Goal: Task Accomplishment & Management: Manage account settings

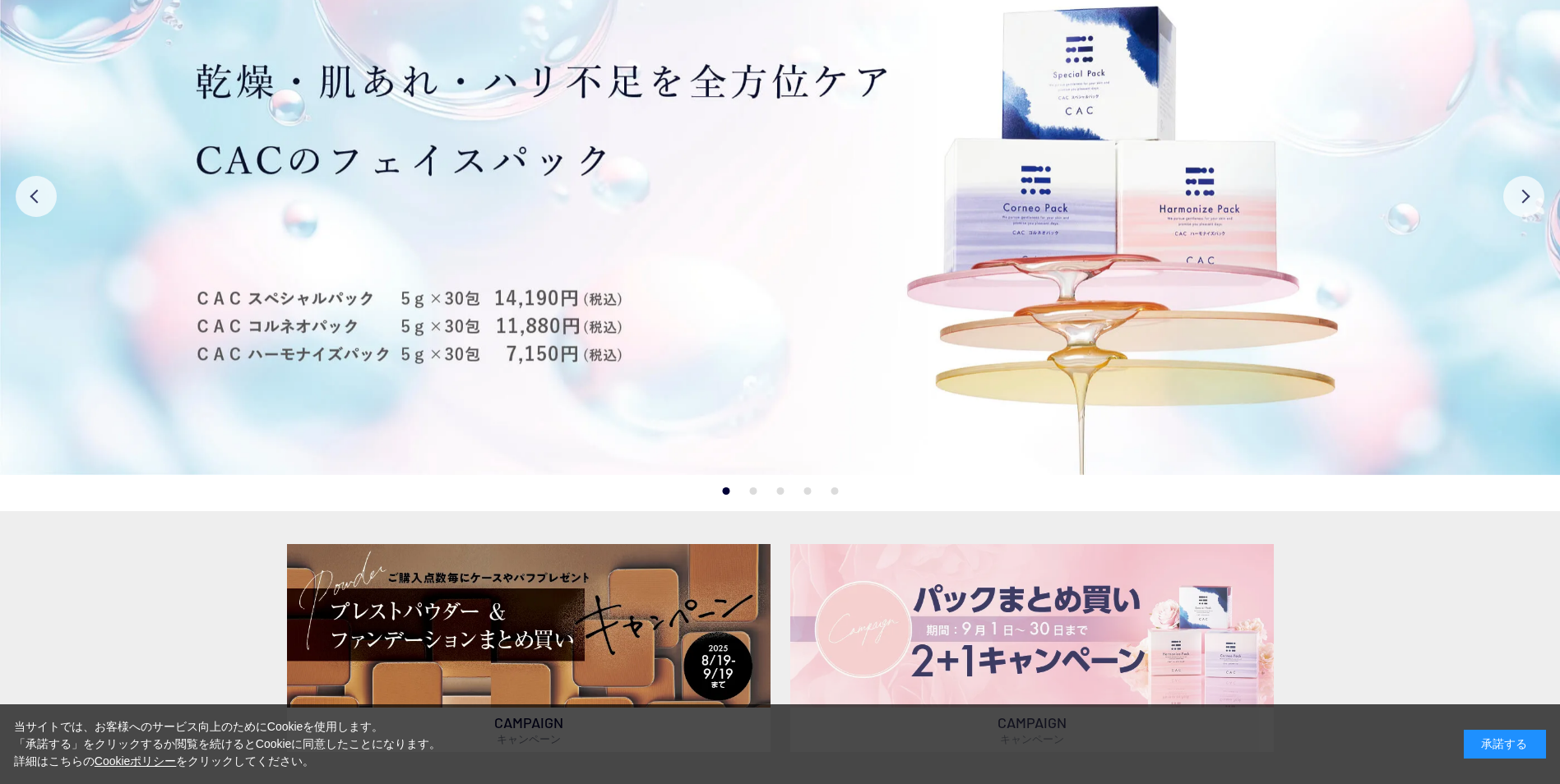
scroll to position [493, 0]
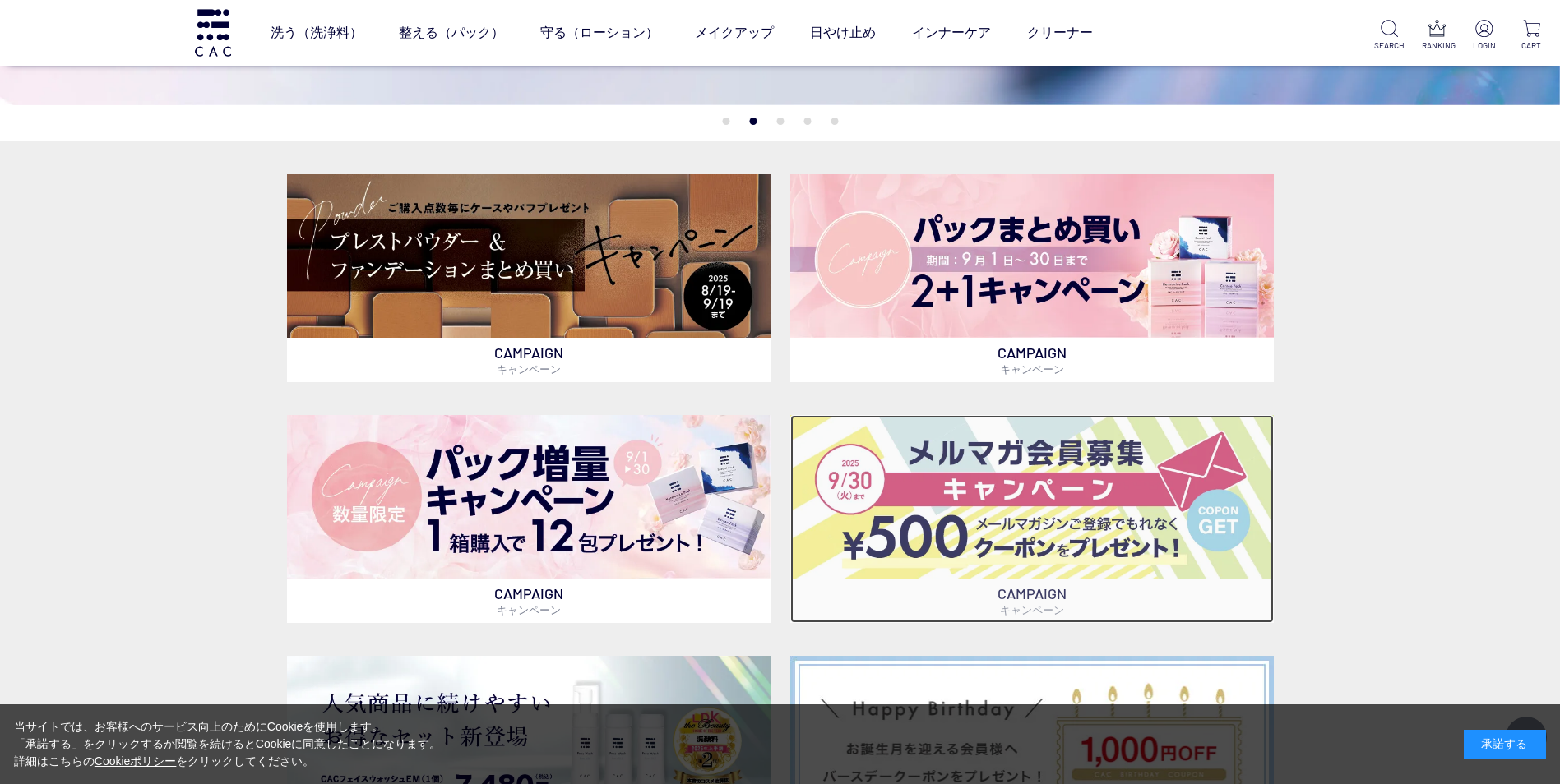
click at [1096, 535] on img at bounding box center [1032, 497] width 484 height 163
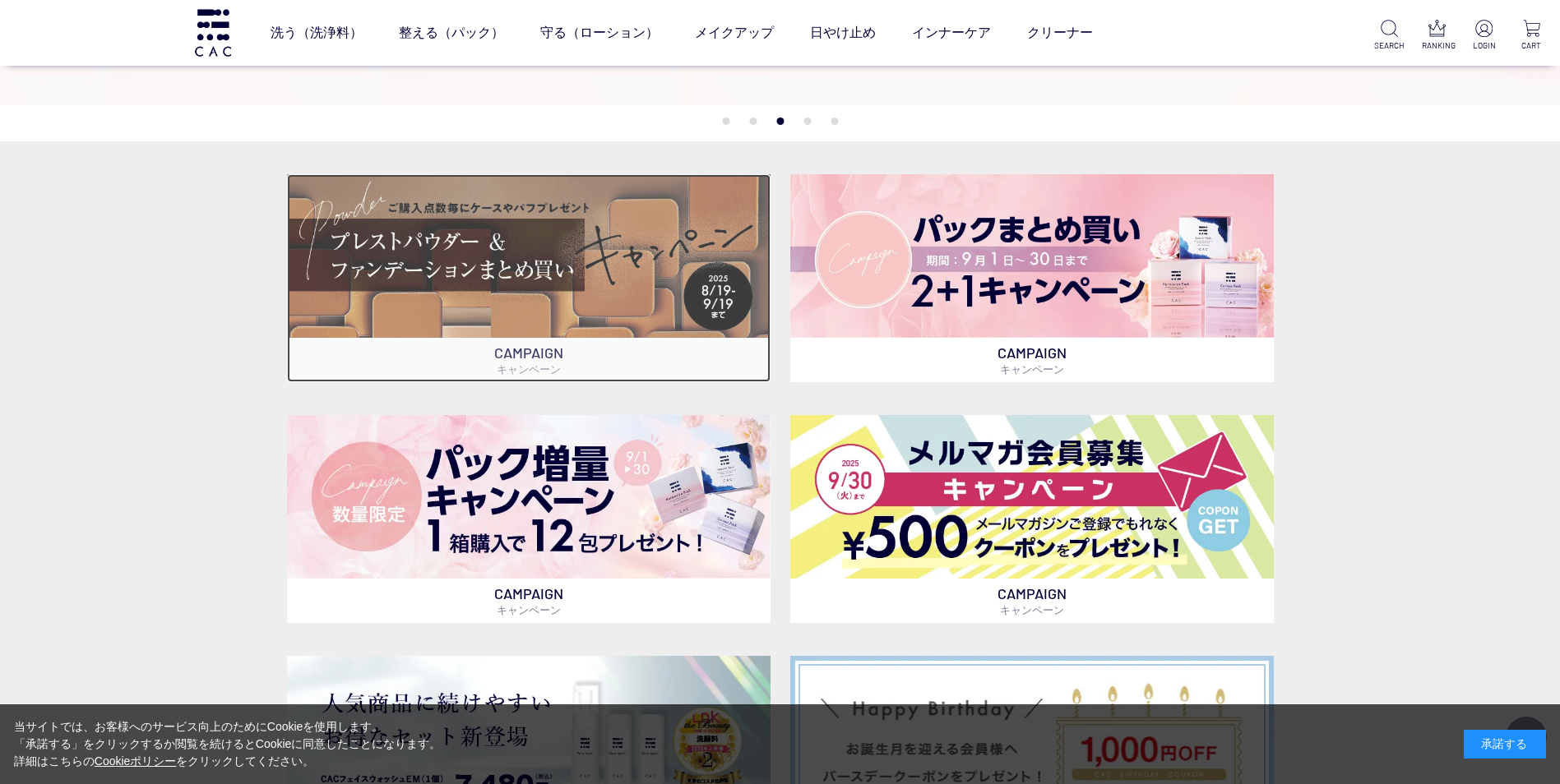
click at [587, 250] on img at bounding box center [529, 256] width 484 height 163
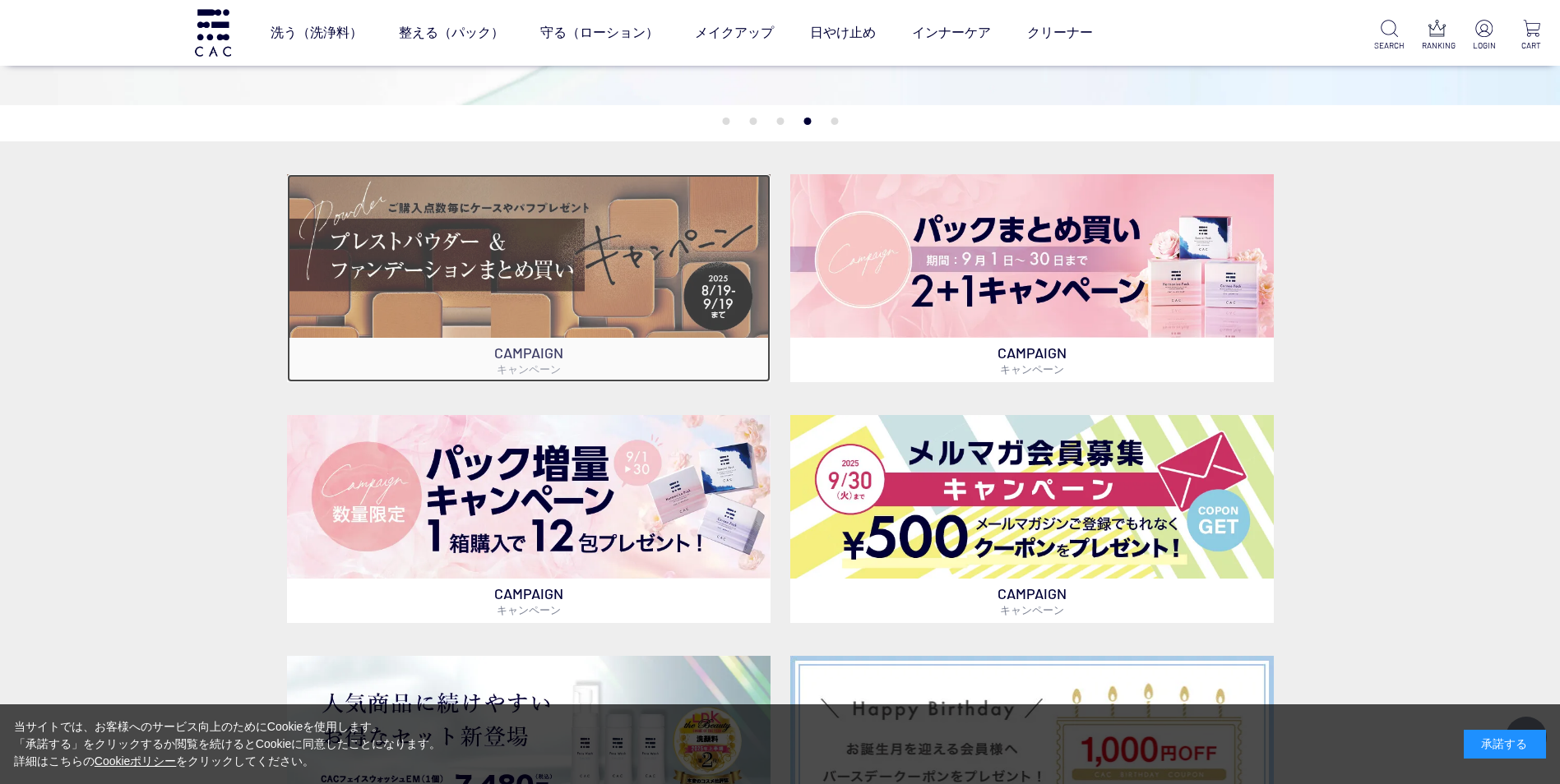
click at [428, 258] on img at bounding box center [529, 256] width 484 height 163
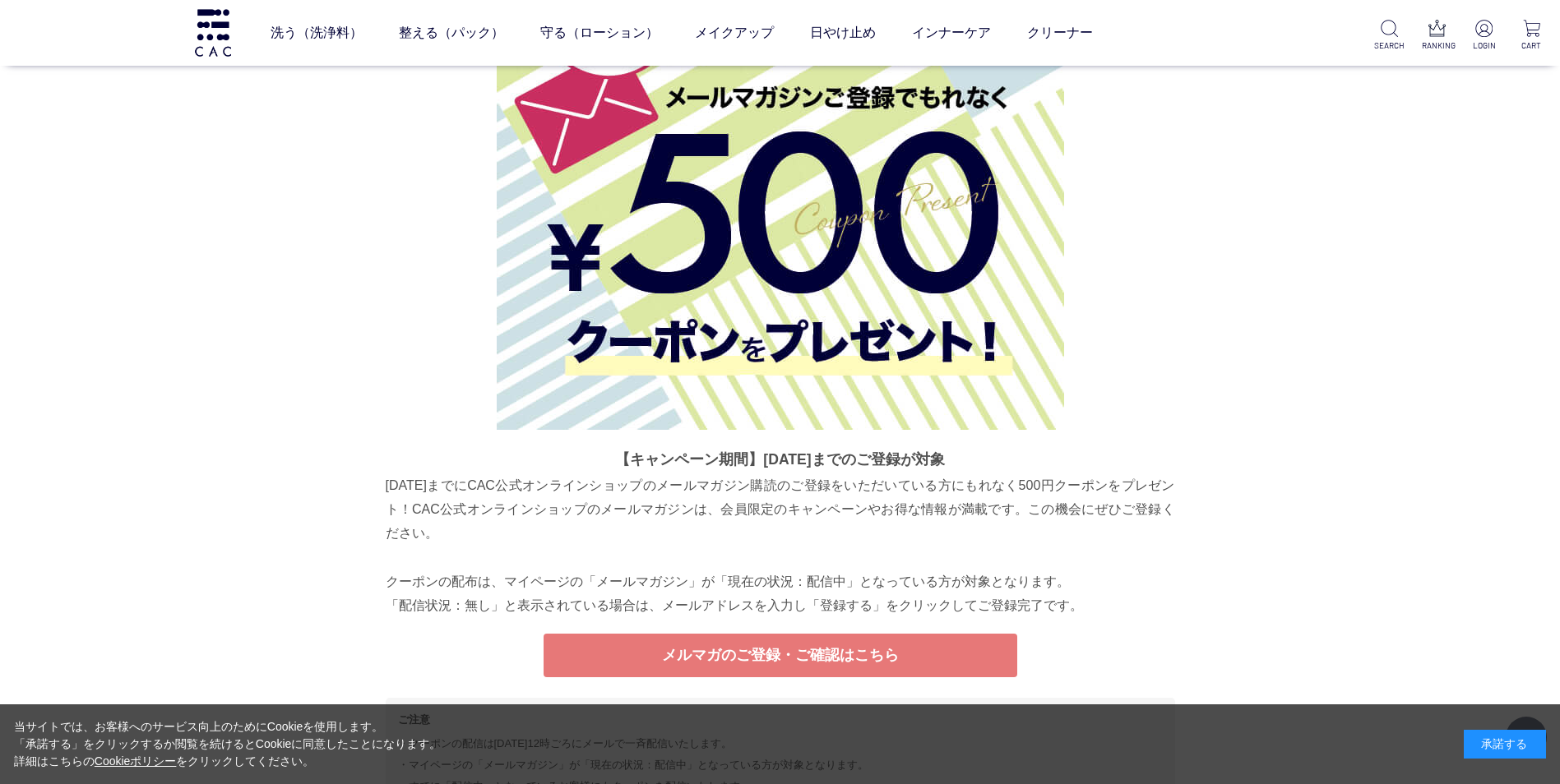
scroll to position [6437, 0]
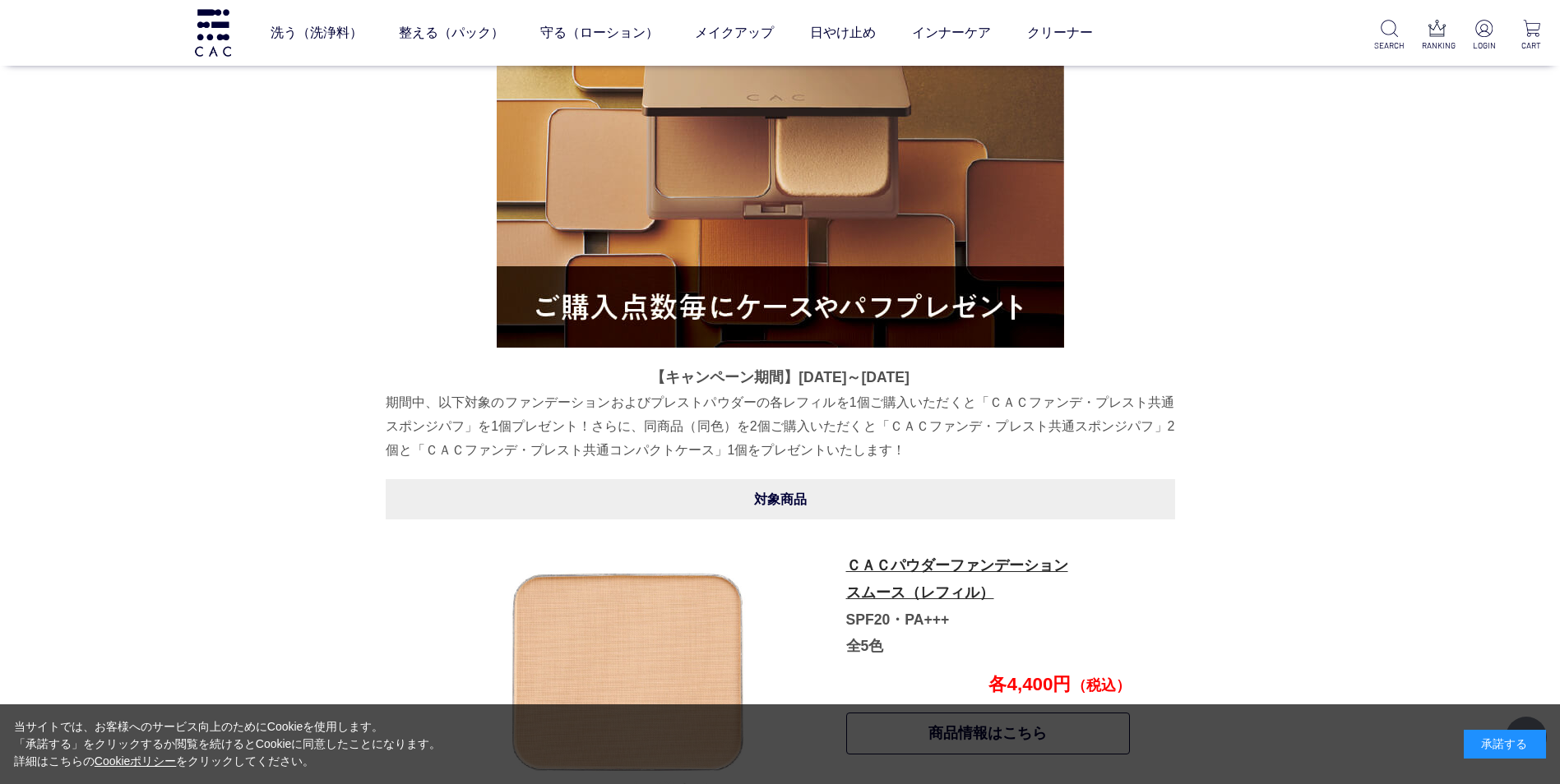
scroll to position [458, 0]
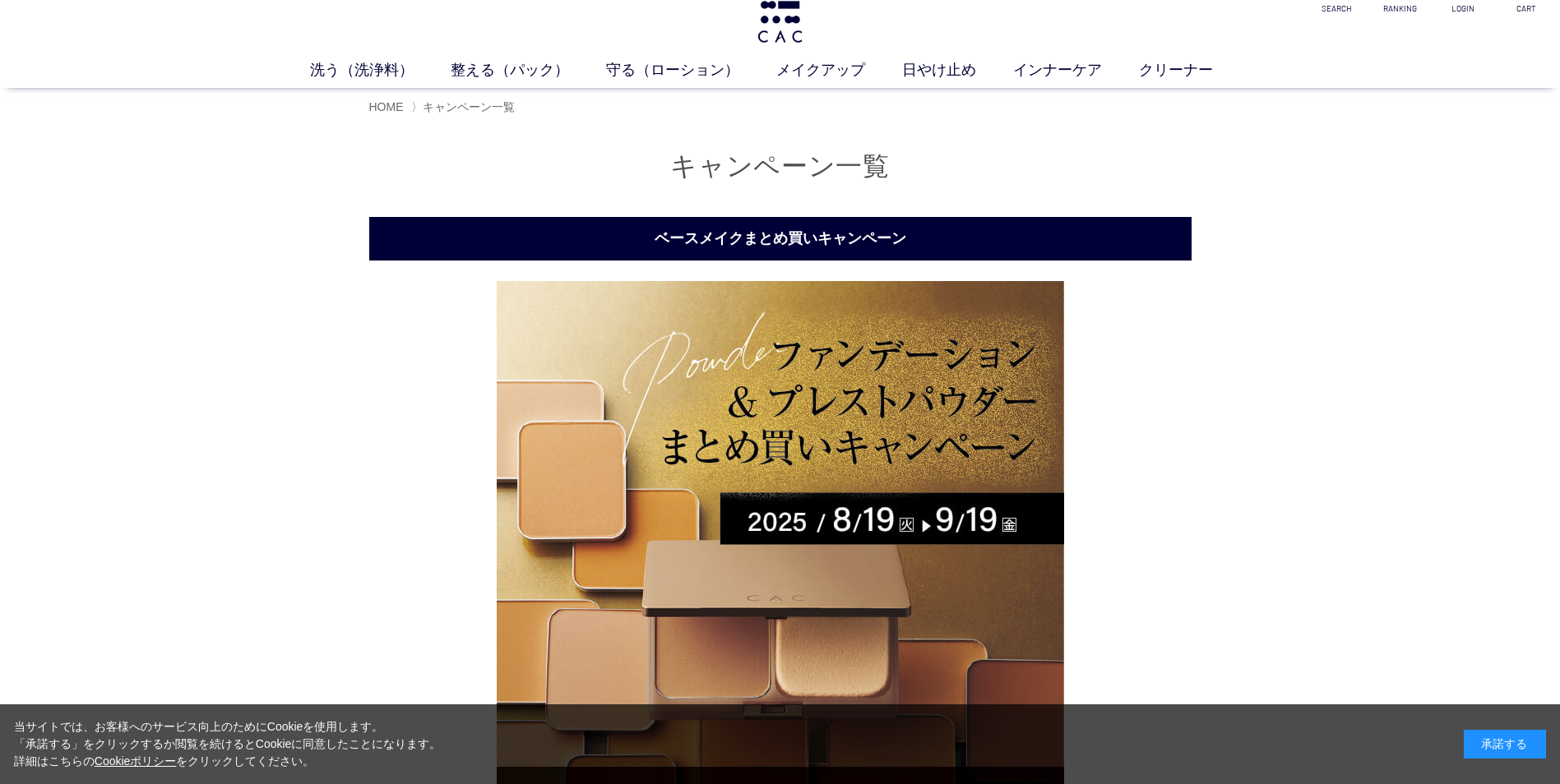
scroll to position [1, 0]
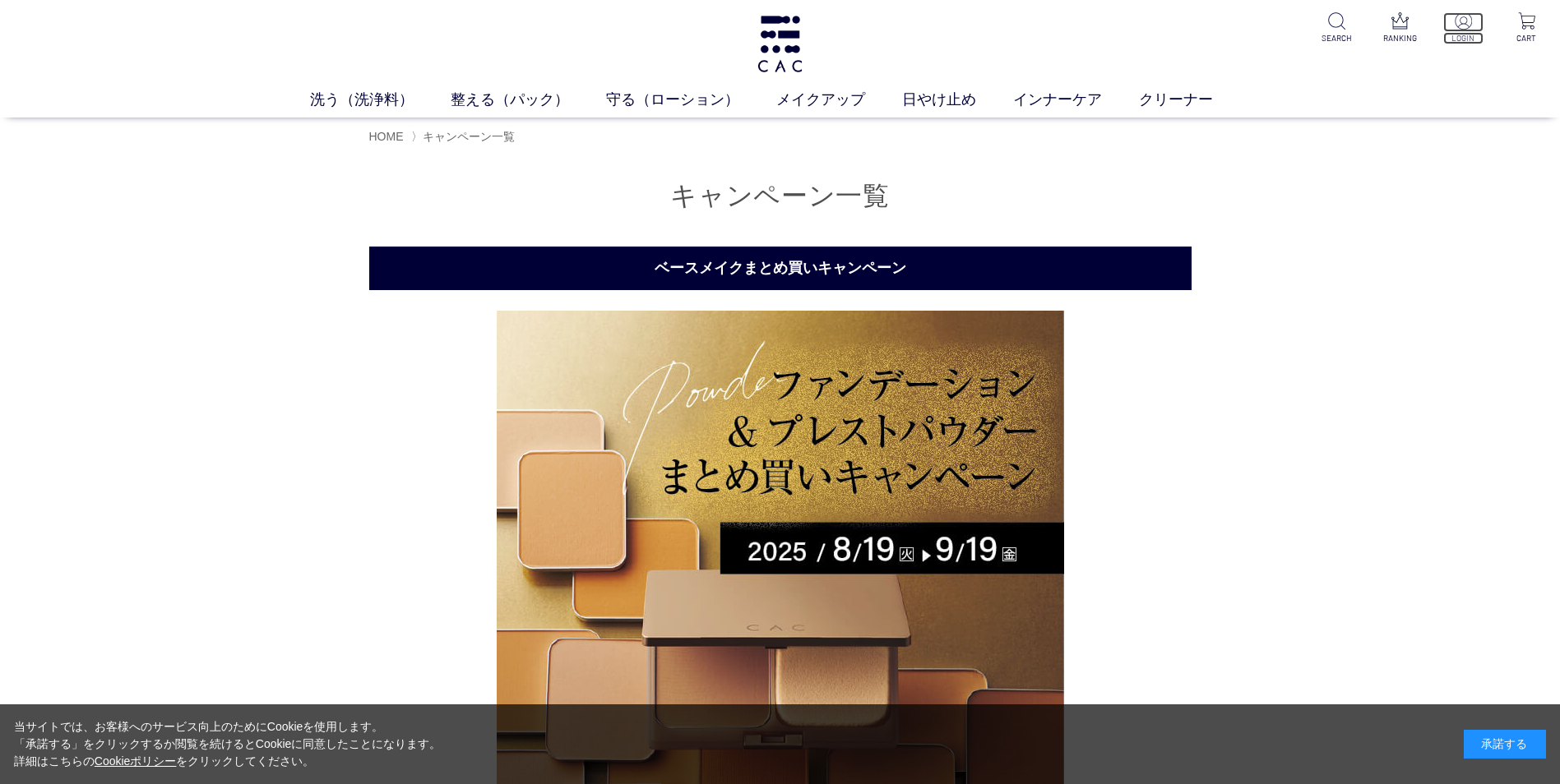
click at [1466, 19] on img at bounding box center [1463, 21] width 18 height 18
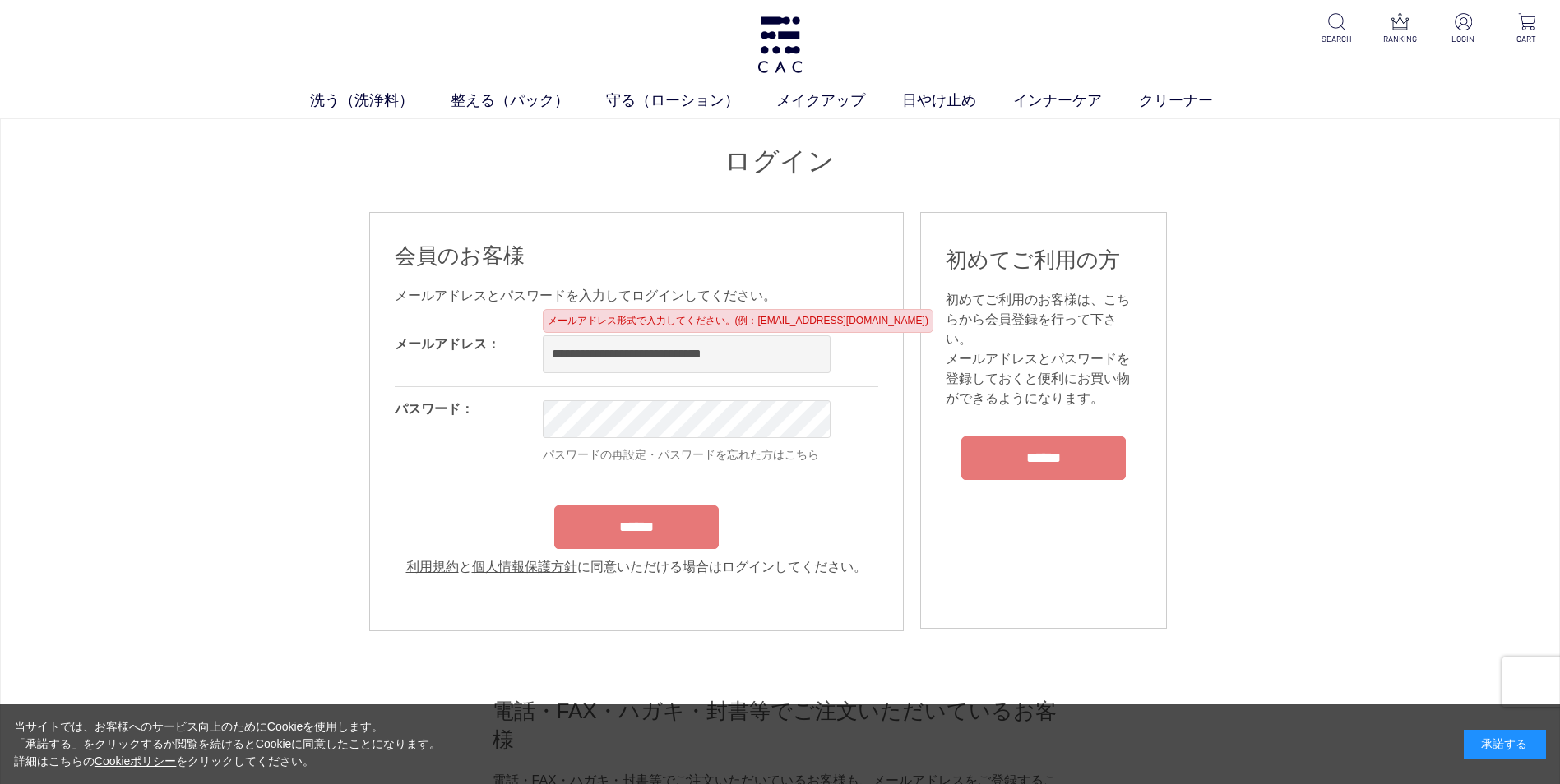
type input "**********"
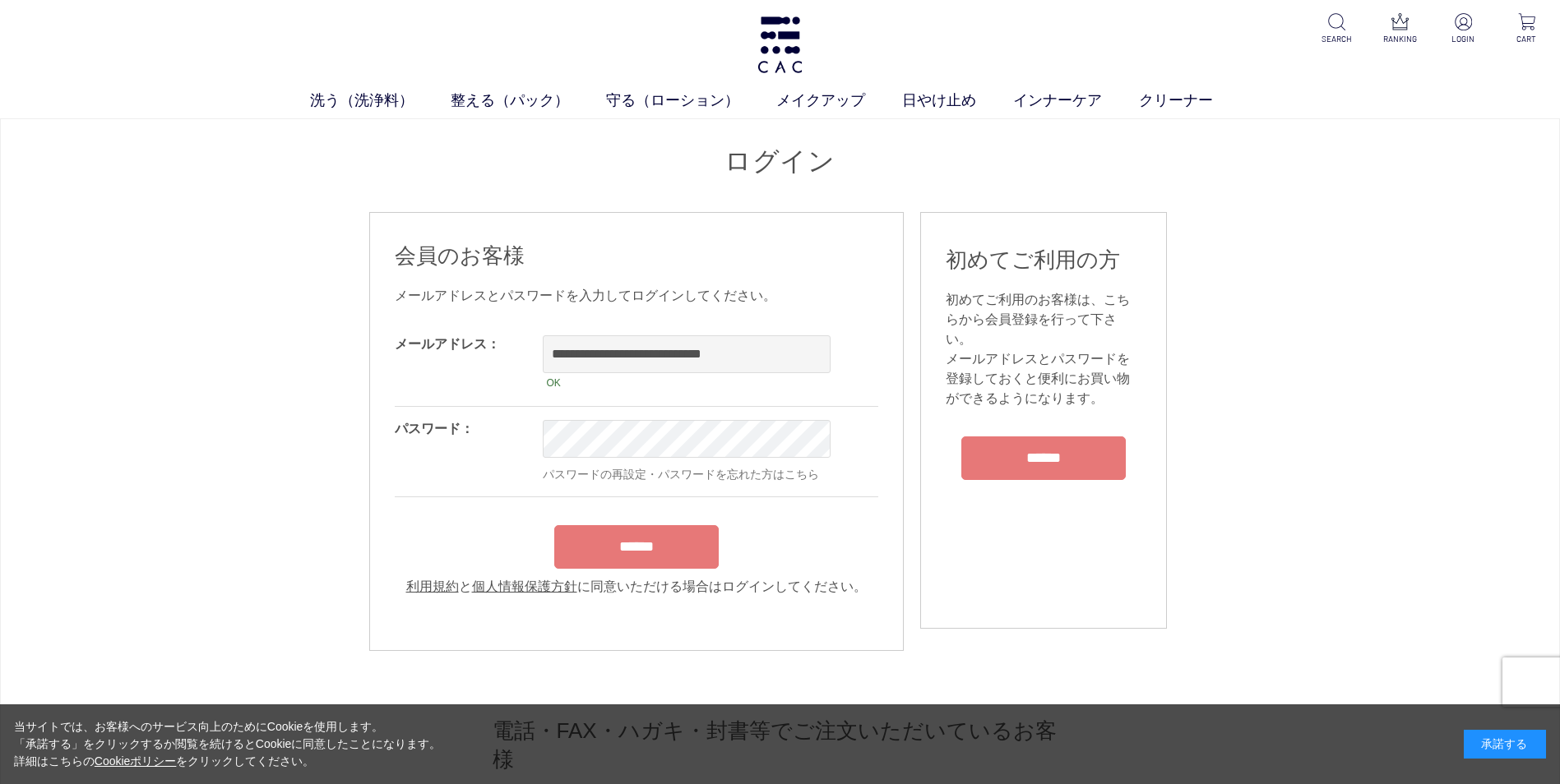
click at [664, 553] on div "******" at bounding box center [637, 542] width 484 height 52
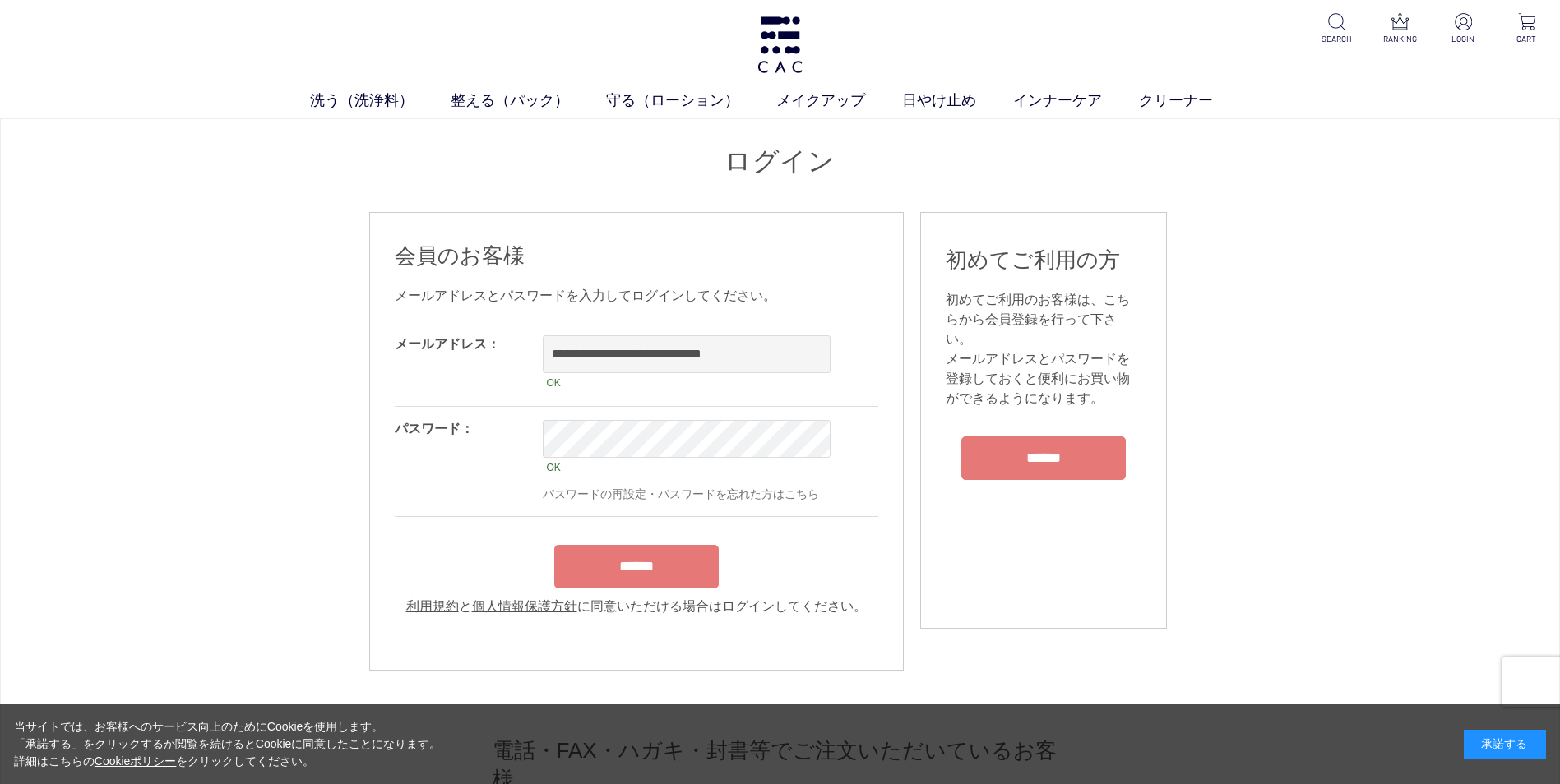
click at [647, 582] on input "******" at bounding box center [636, 567] width 164 height 44
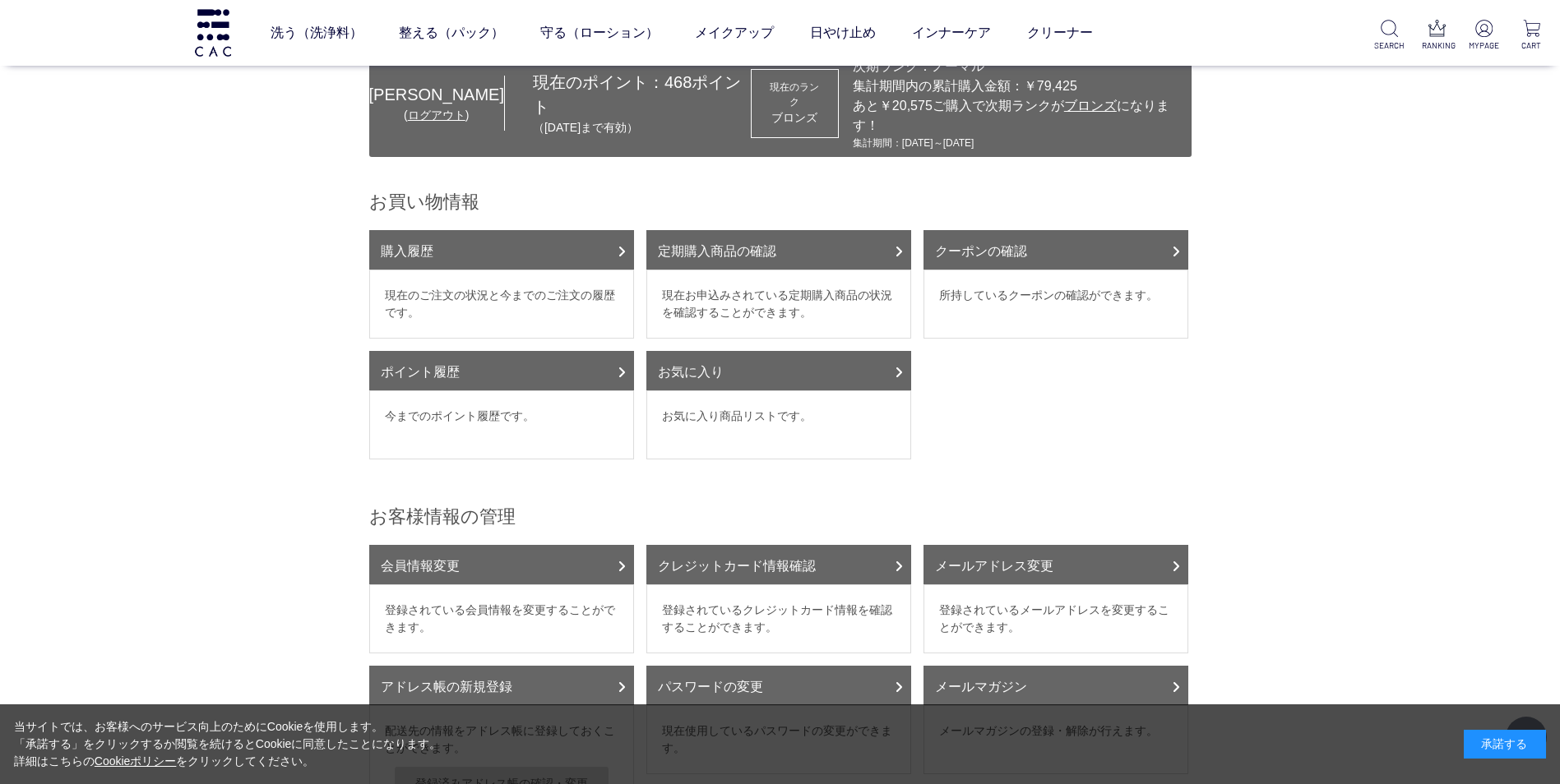
scroll to position [164, 0]
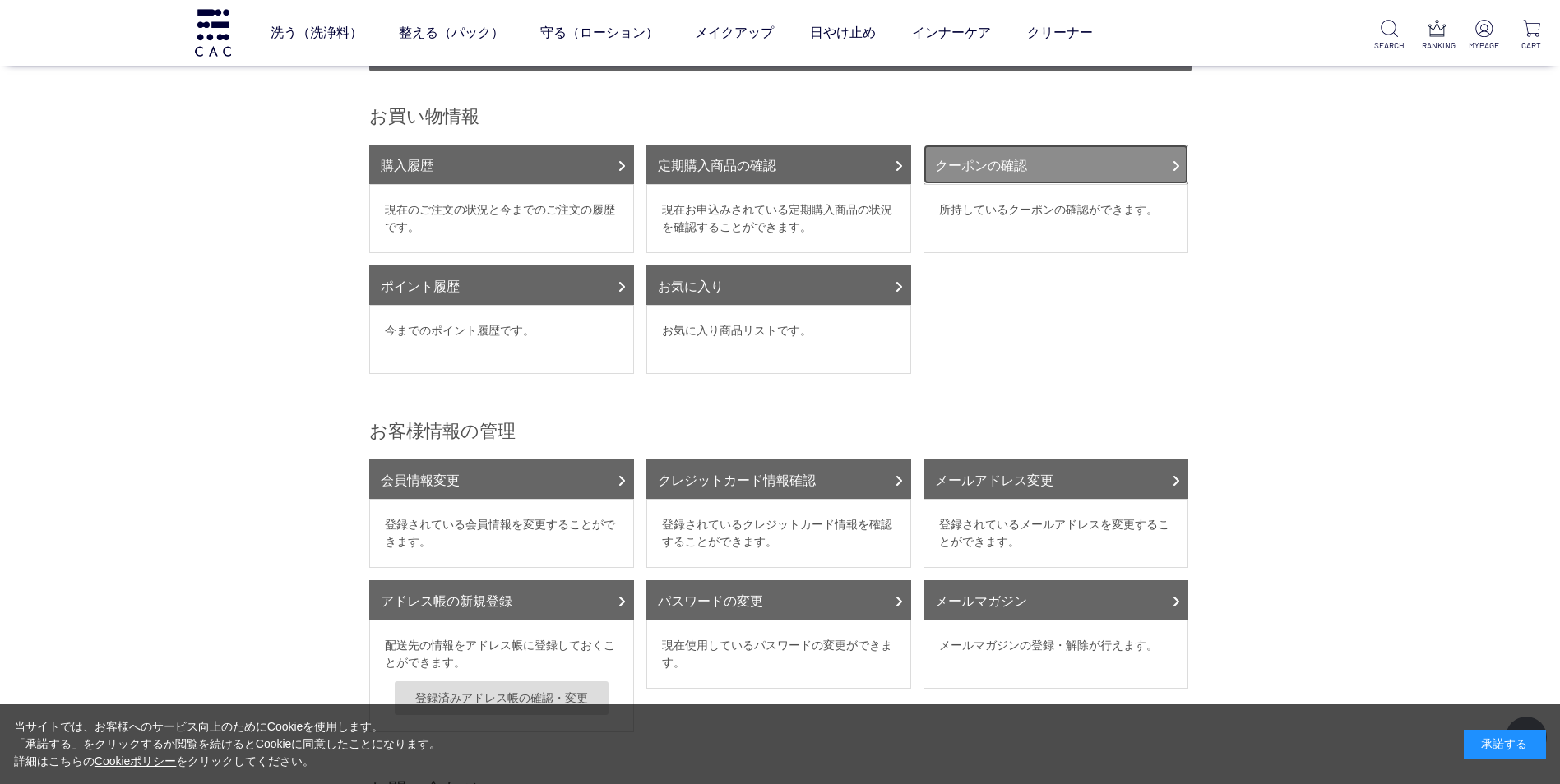
click at [1054, 156] on link "クーポンの確認" at bounding box center [1055, 164] width 265 height 40
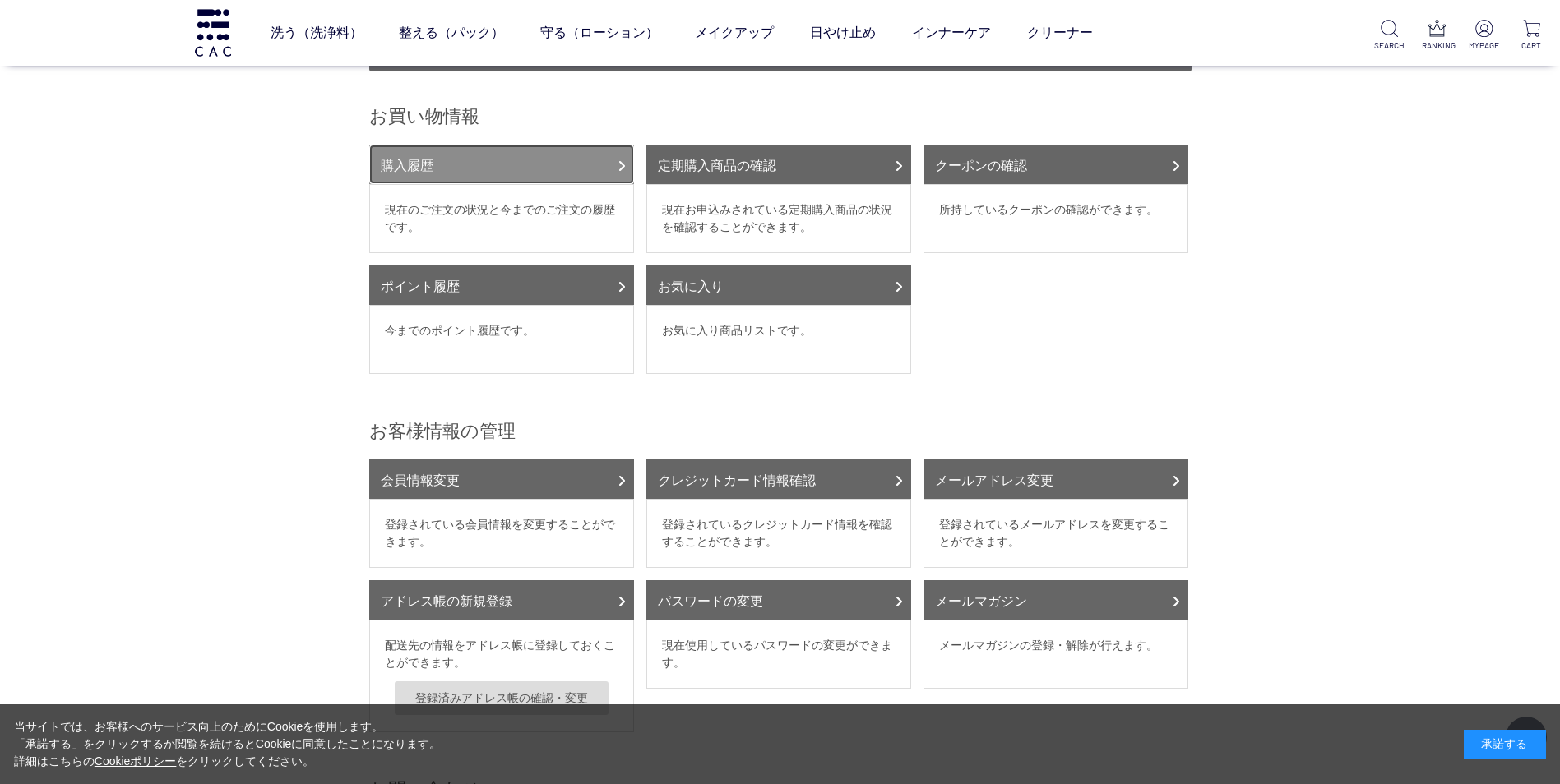
click at [468, 149] on link "購入履歴" at bounding box center [501, 164] width 265 height 40
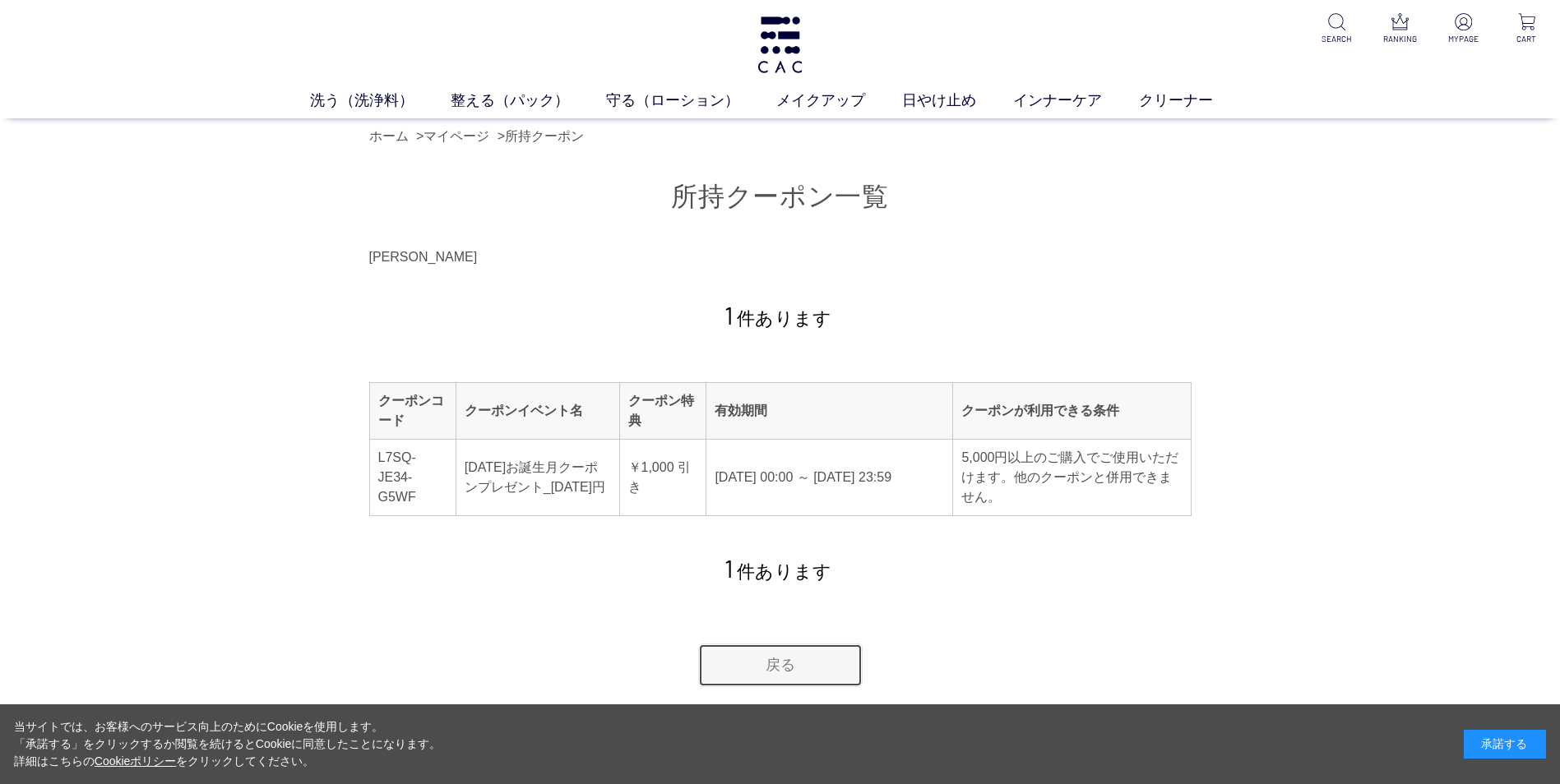
click at [796, 676] on link "戻る" at bounding box center [780, 665] width 164 height 44
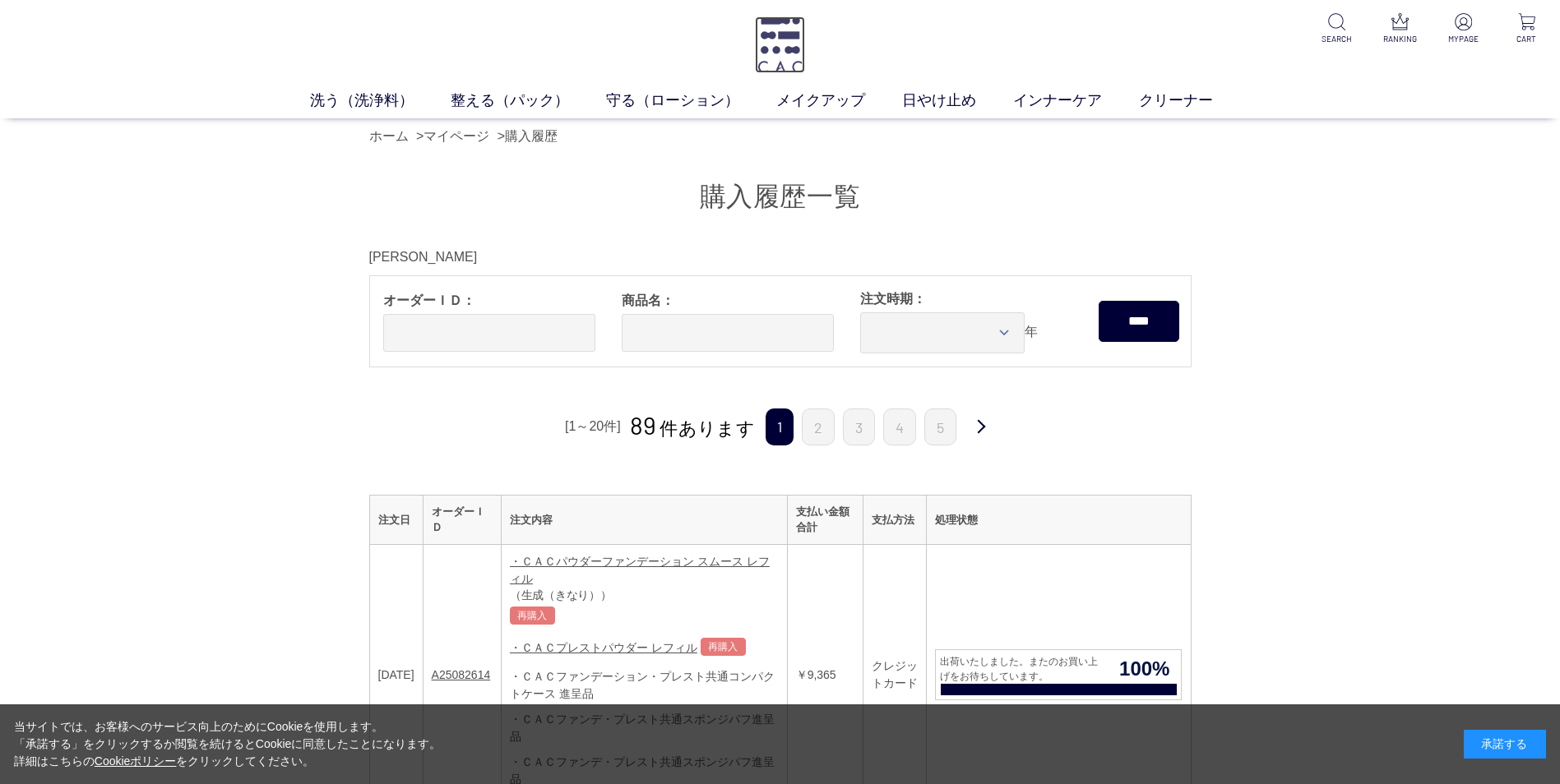
click at [776, 40] on img at bounding box center [779, 45] width 50 height 57
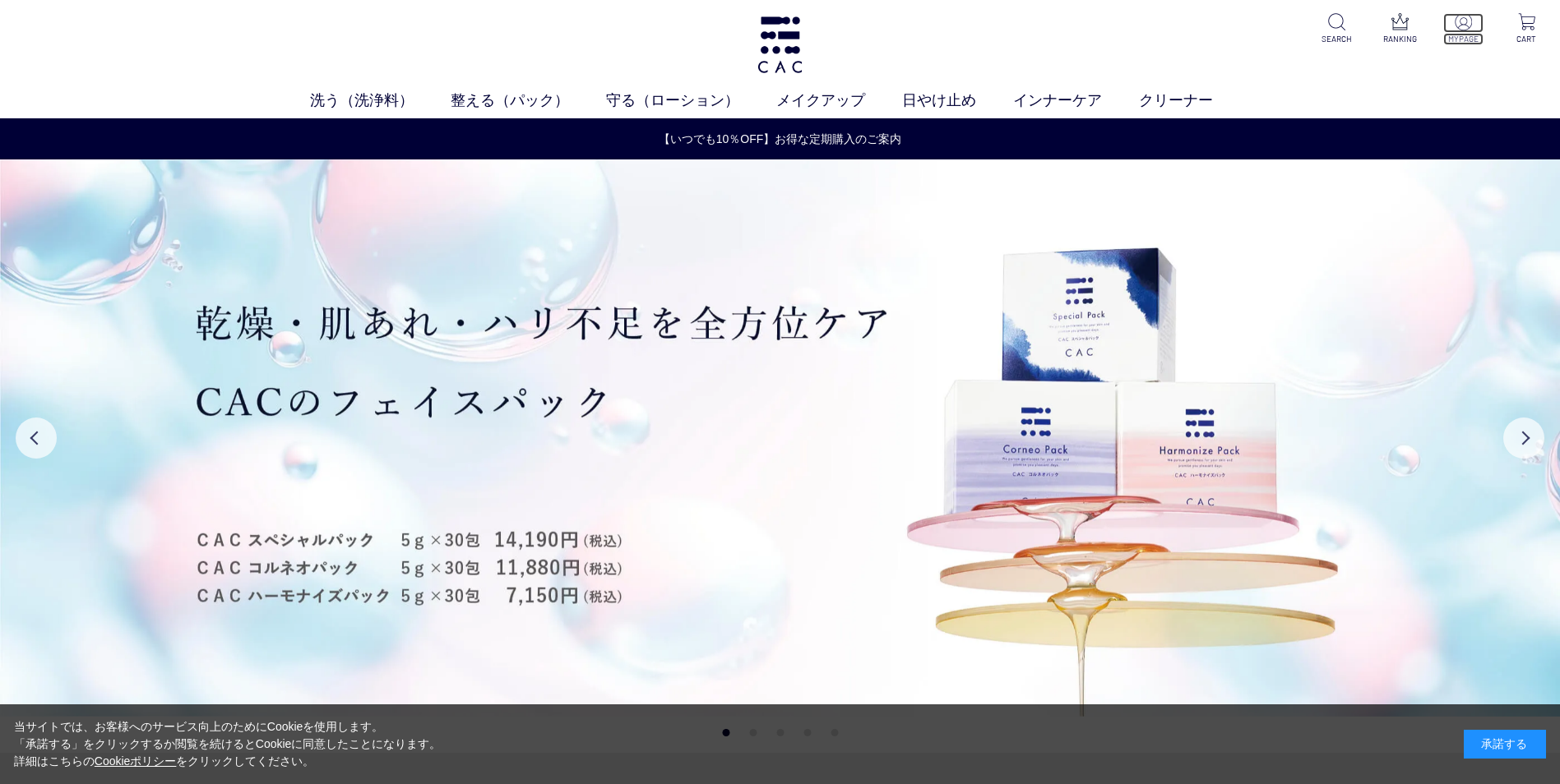
click at [1469, 22] on img at bounding box center [1463, 22] width 18 height 18
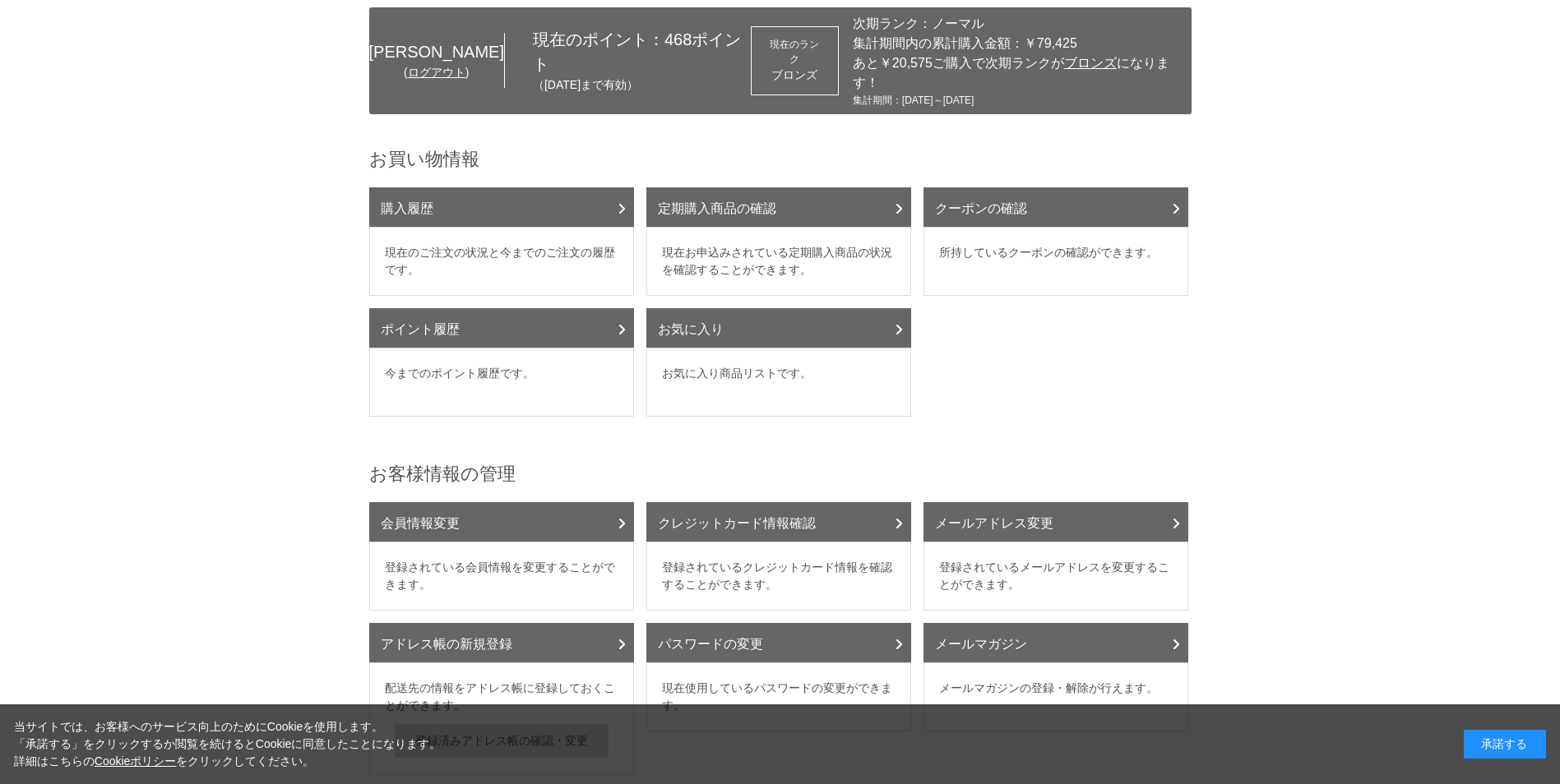
scroll to position [247, 0]
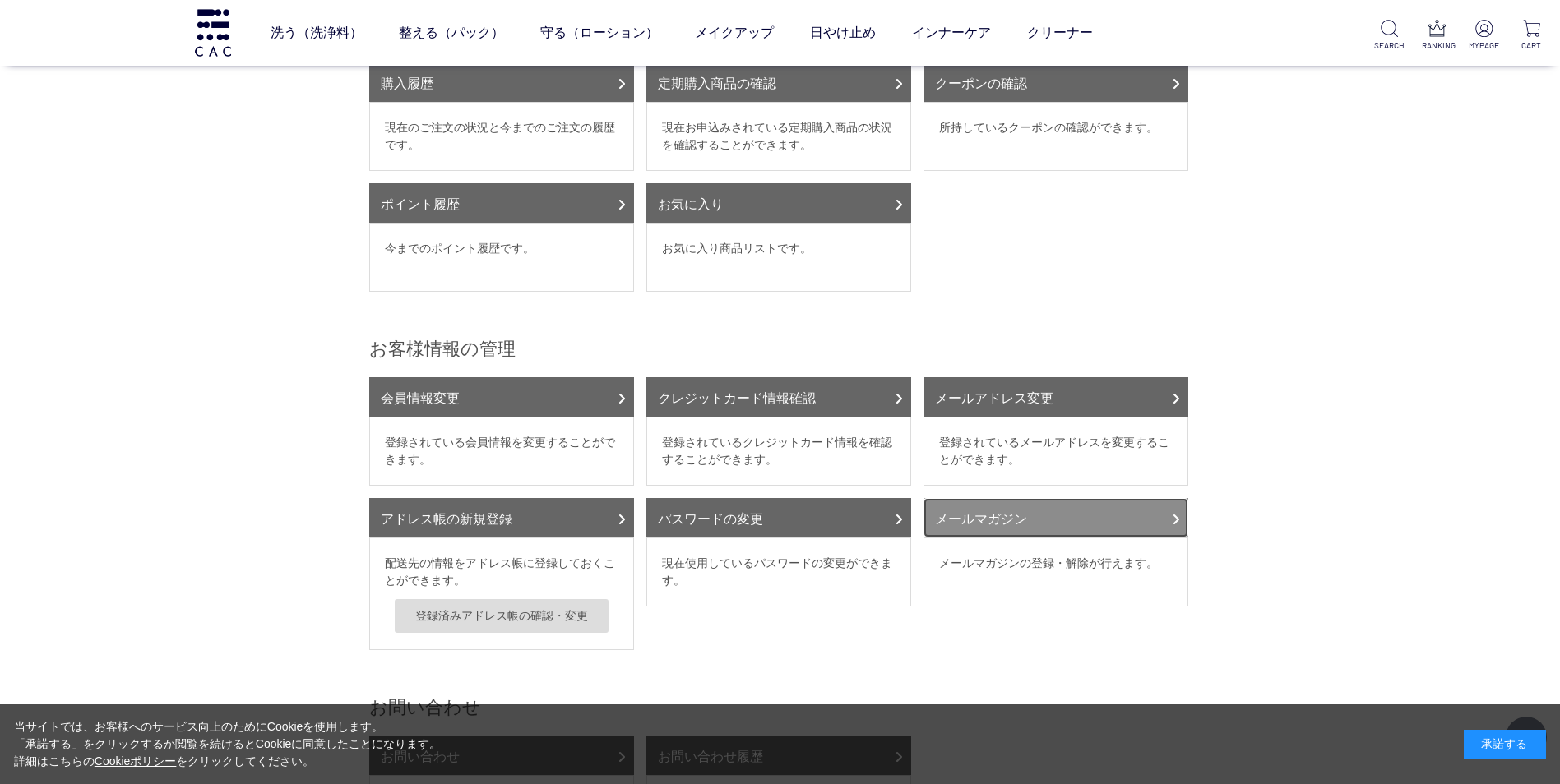
click at [996, 498] on link "メールマガジン" at bounding box center [1055, 518] width 265 height 40
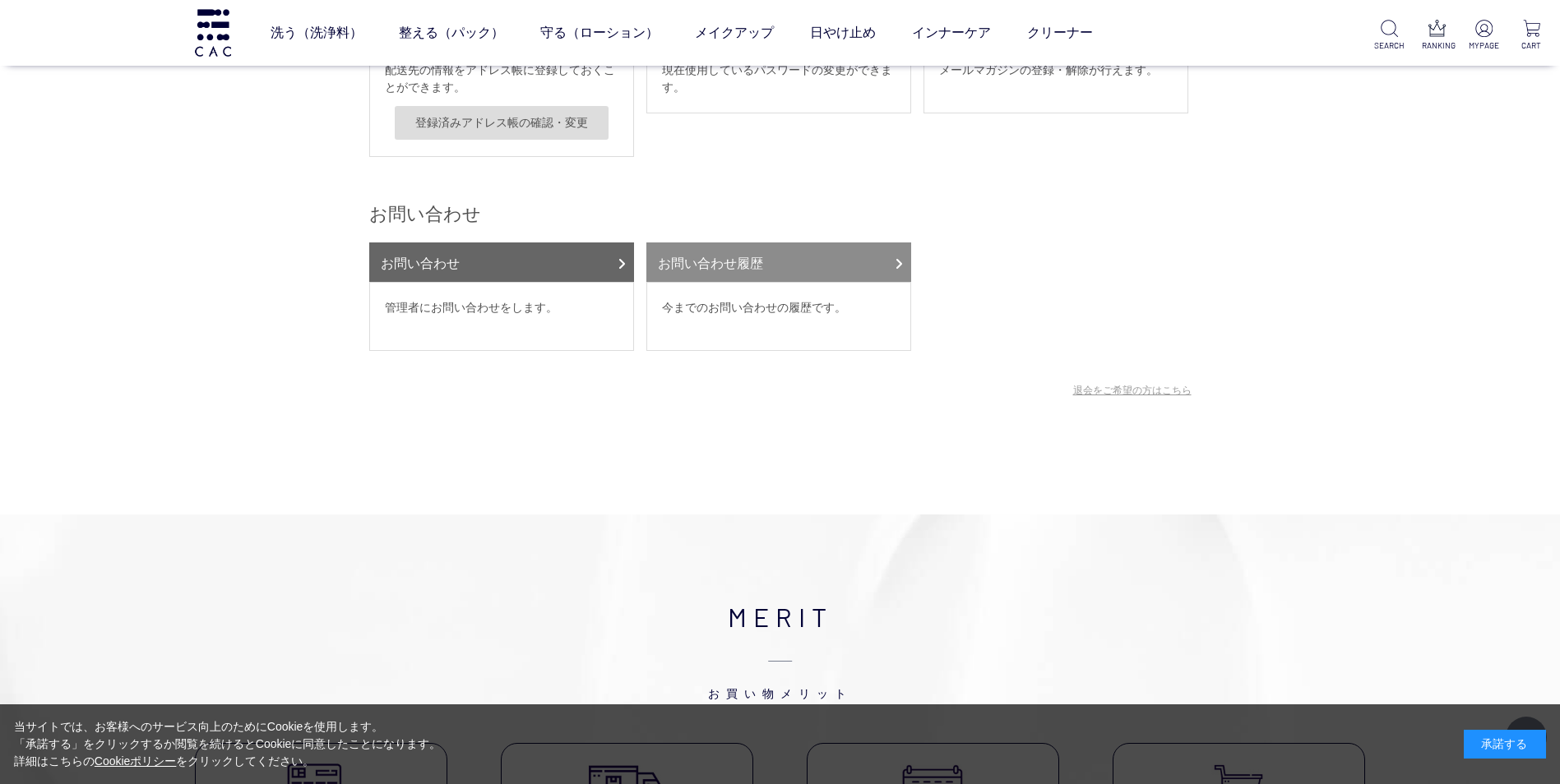
scroll to position [576, 0]
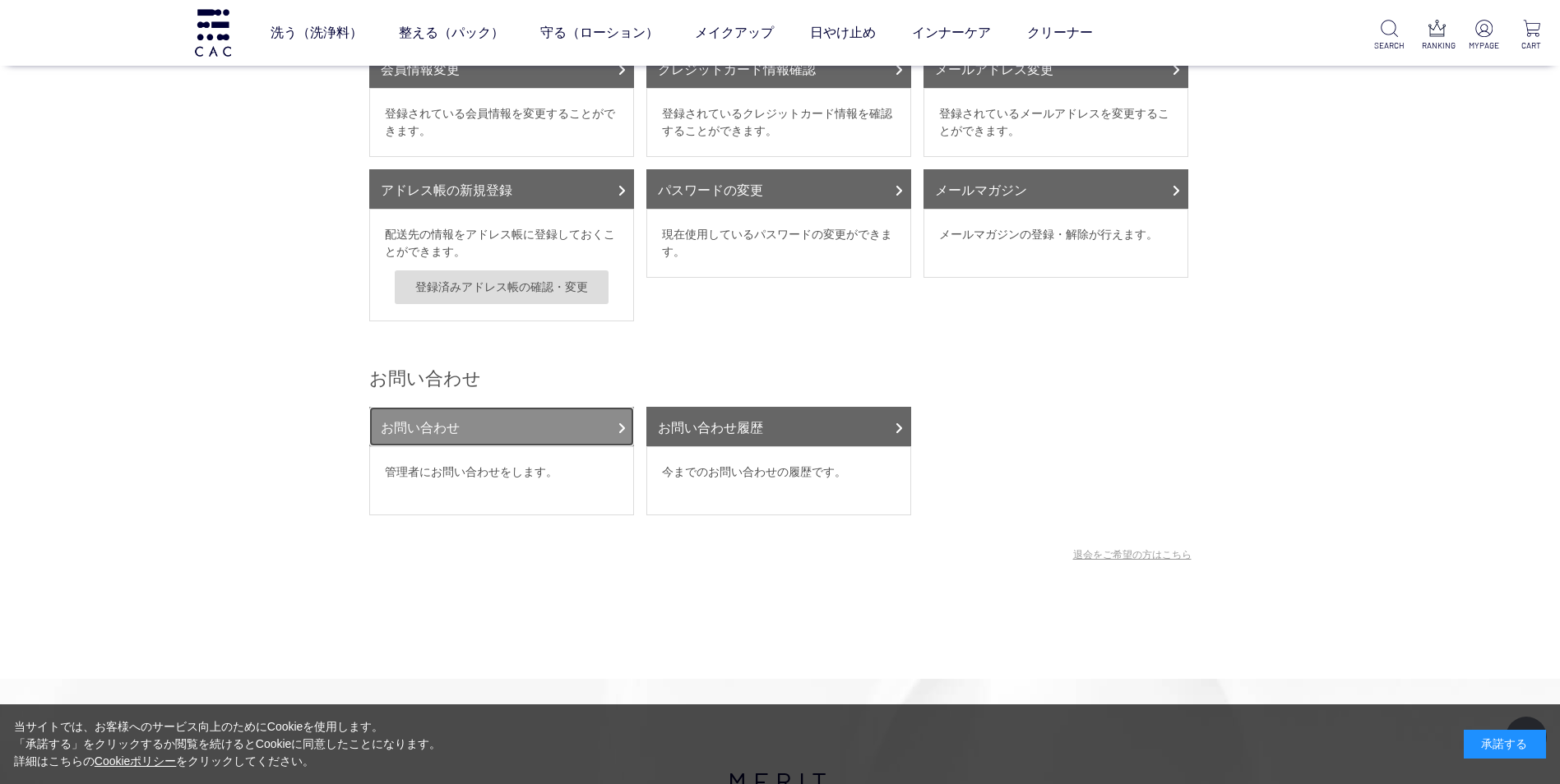
click at [450, 411] on link "お問い合わせ" at bounding box center [501, 426] width 265 height 40
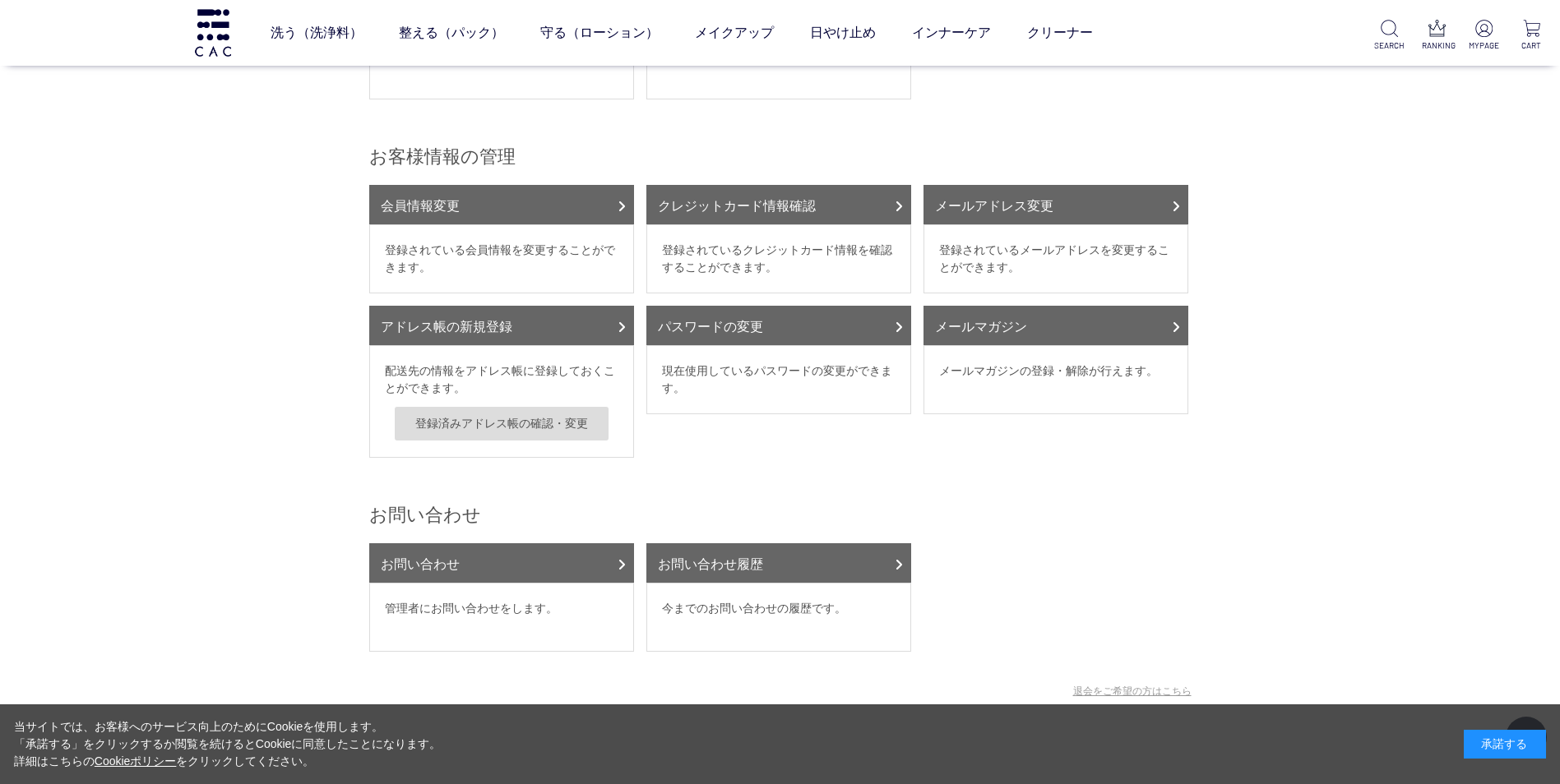
scroll to position [411, 0]
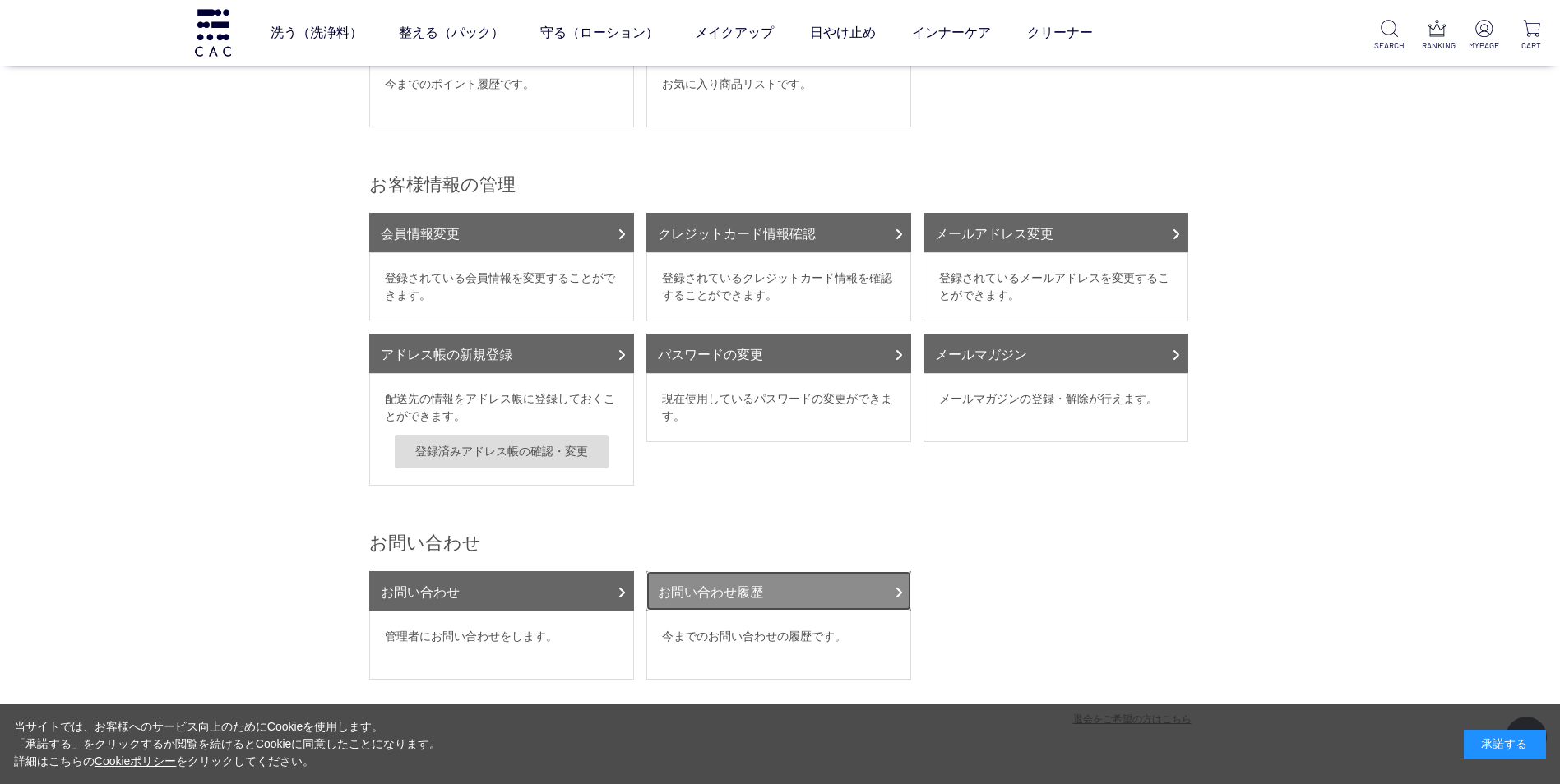
click at [756, 574] on link "お問い合わせ履歴" at bounding box center [778, 591] width 265 height 40
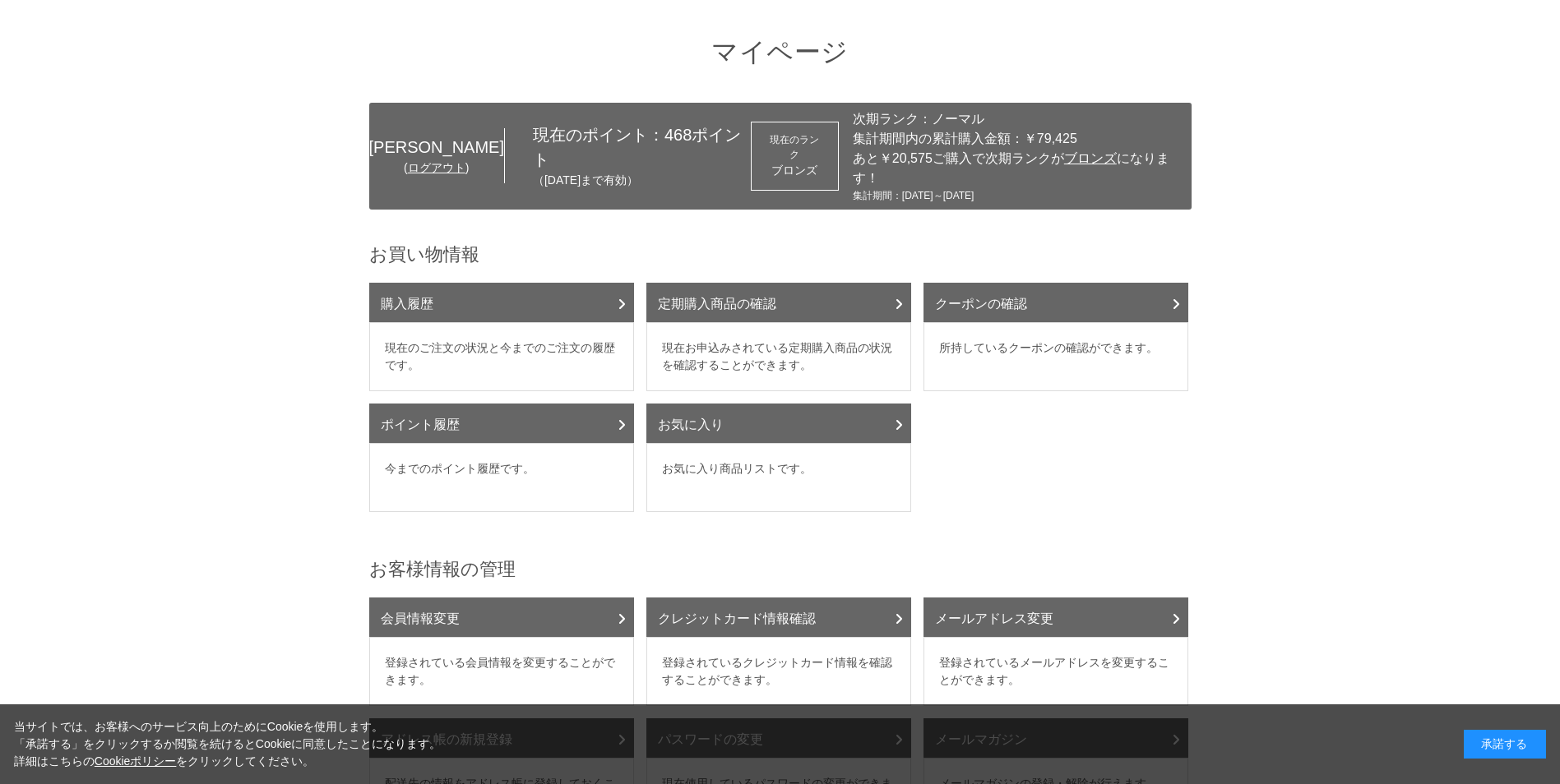
scroll to position [83, 0]
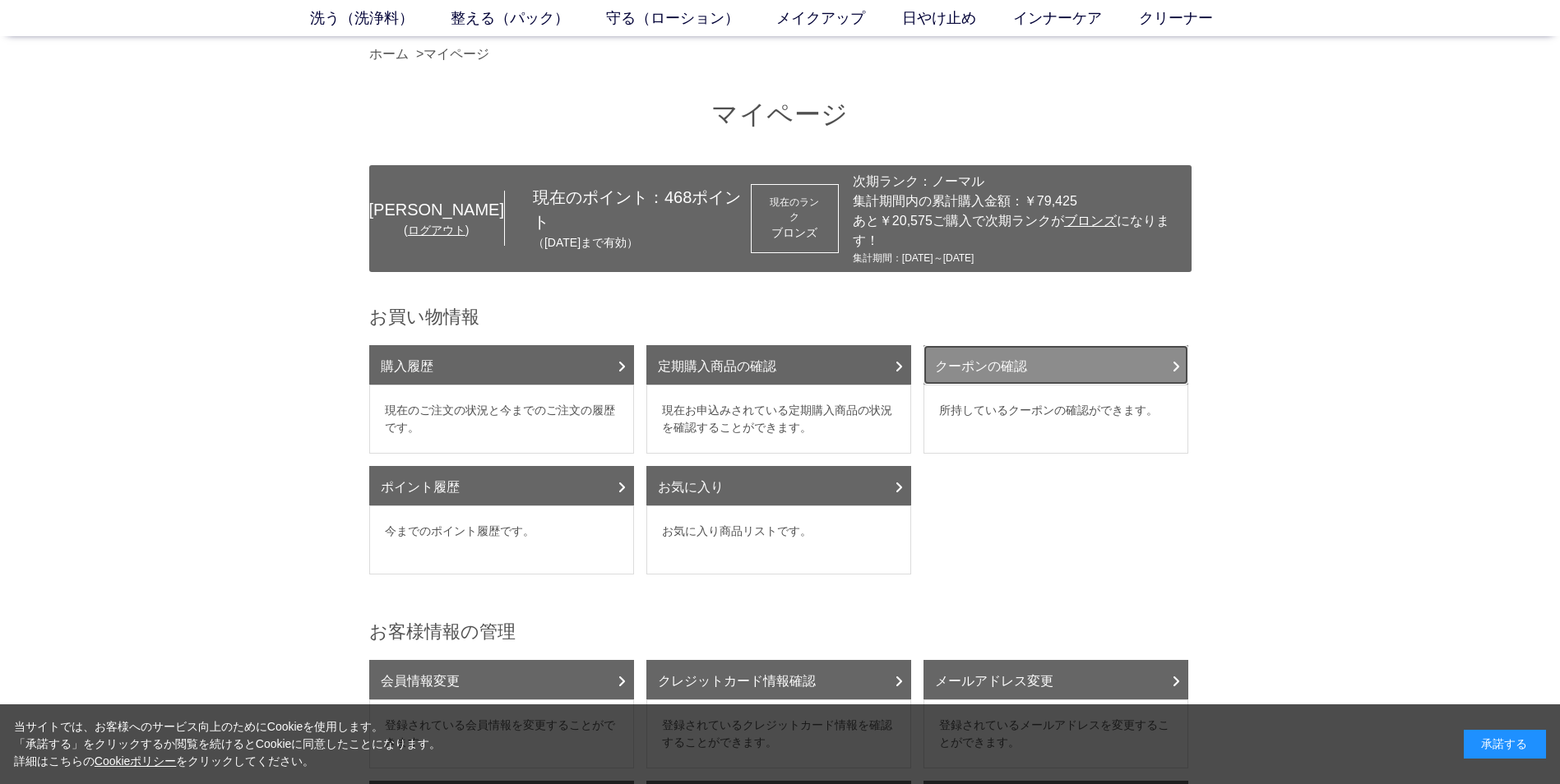
click at [1007, 345] on link "クーポンの確認" at bounding box center [1055, 365] width 265 height 40
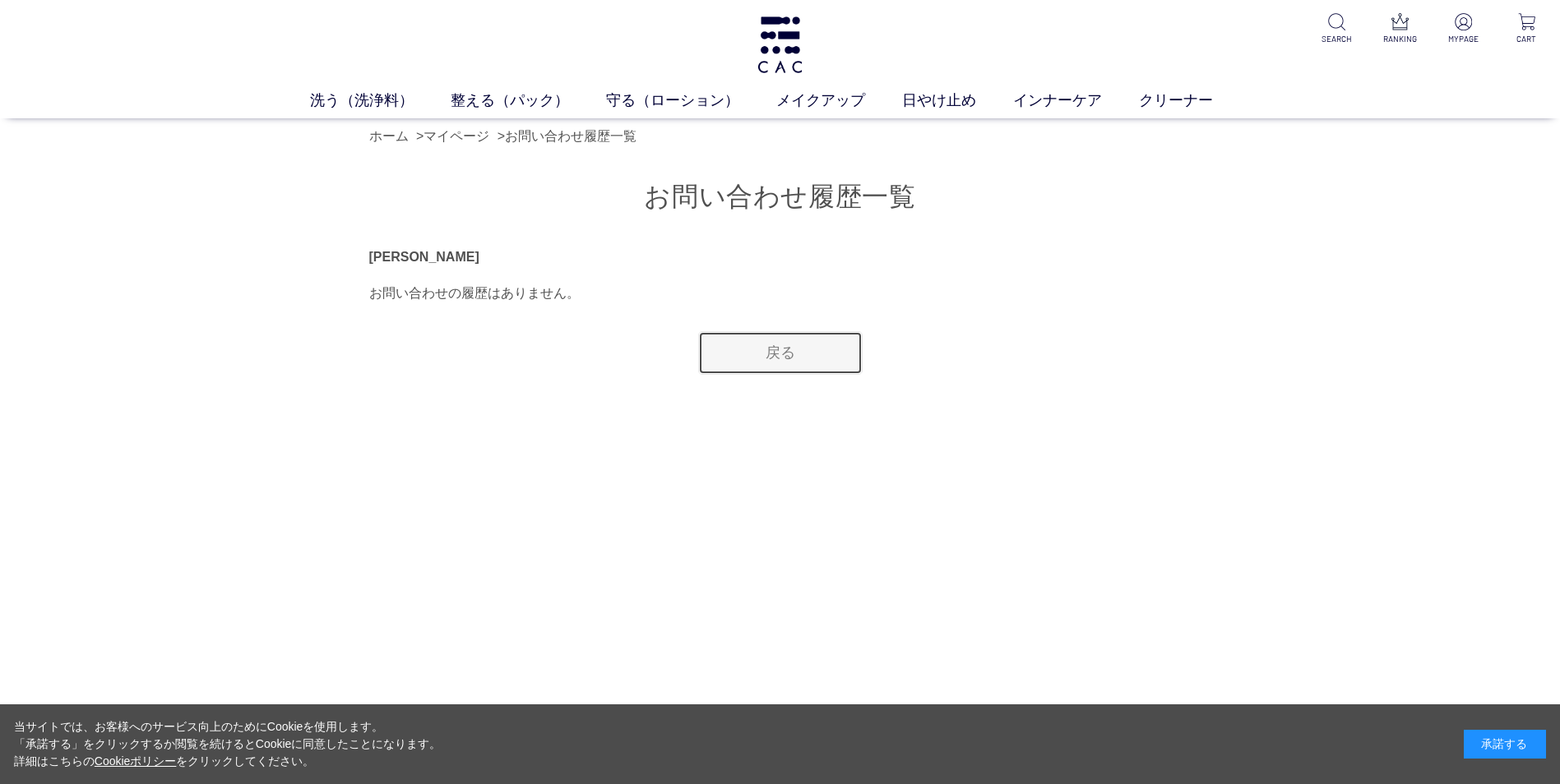
click at [820, 351] on link "戻る" at bounding box center [780, 353] width 164 height 44
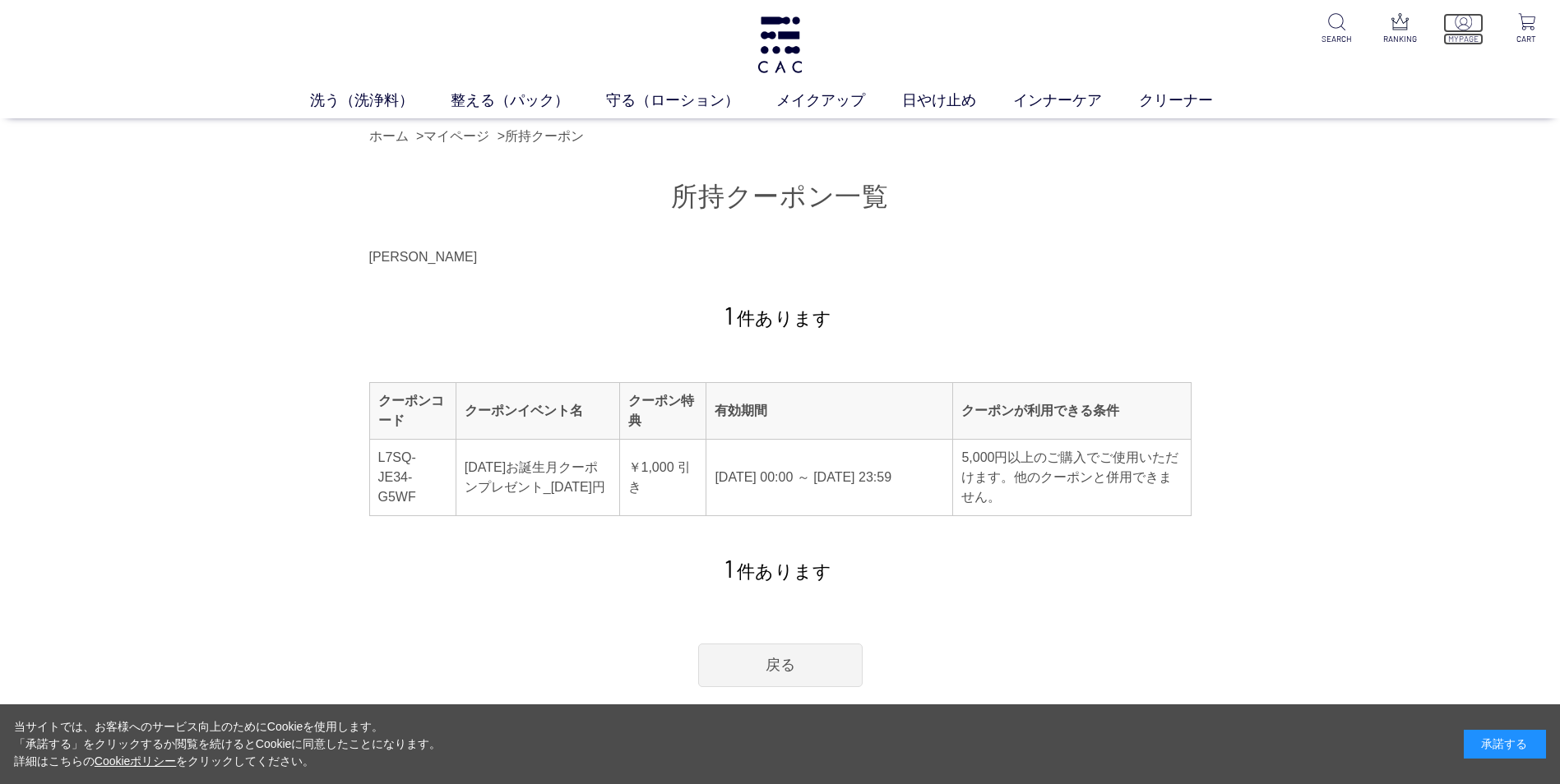
click at [1462, 18] on img at bounding box center [1463, 22] width 18 height 18
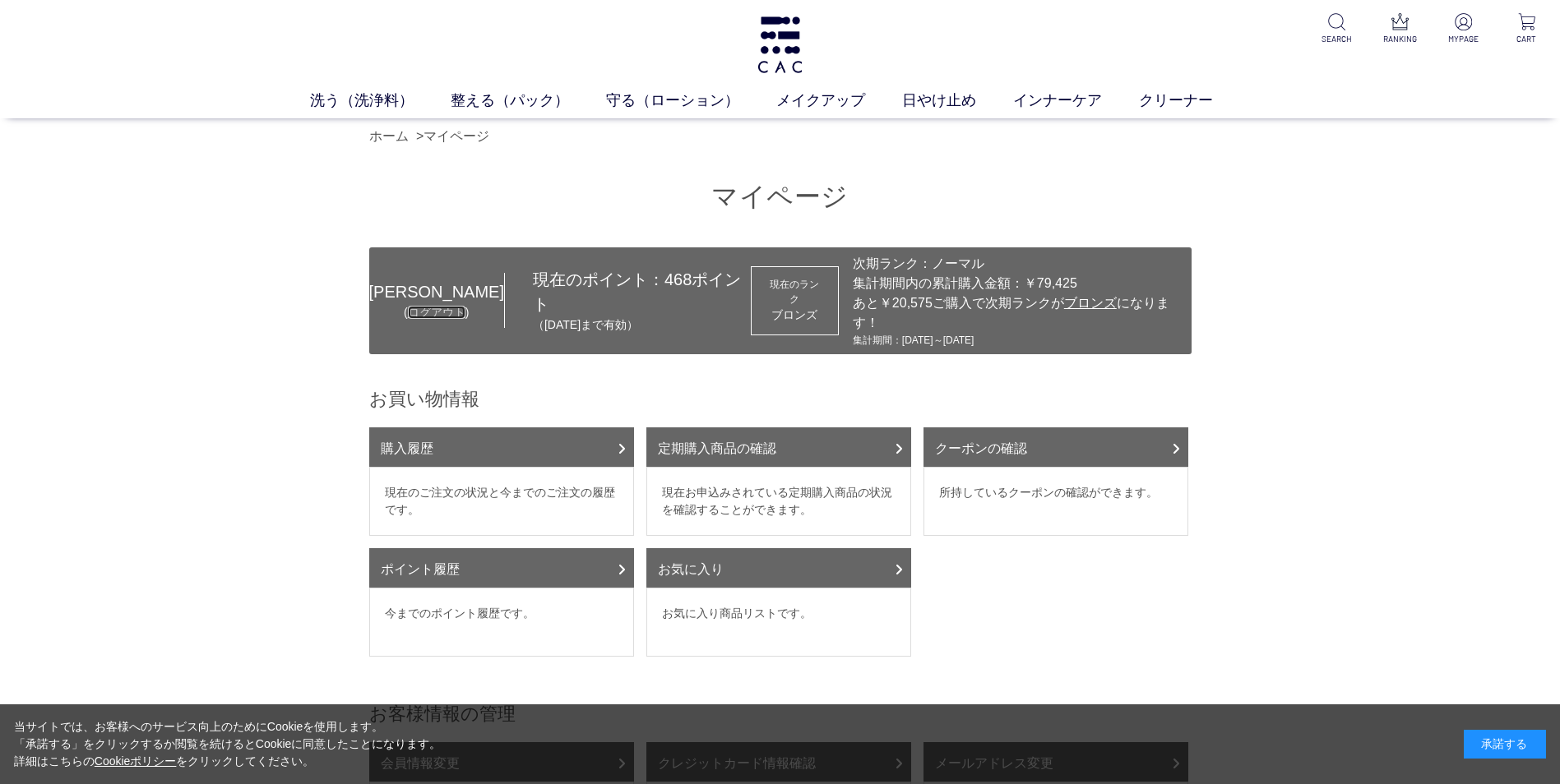
click at [408, 306] on link "ログアウト" at bounding box center [436, 312] width 57 height 13
